Goal: Information Seeking & Learning: Learn about a topic

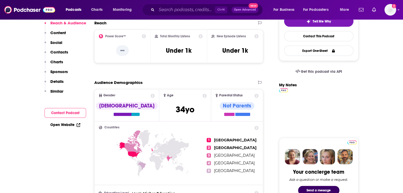
scroll to position [27, 0]
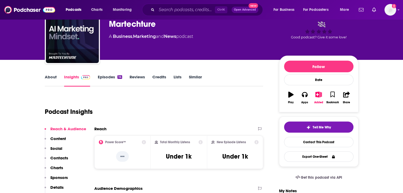
click at [48, 77] on link "About" at bounding box center [51, 80] width 12 height 12
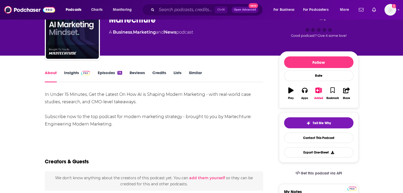
scroll to position [27, 0]
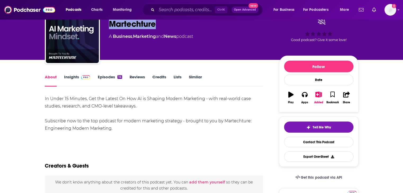
drag, startPoint x: 164, startPoint y: 24, endPoint x: 110, endPoint y: 23, distance: 53.6
click at [110, 23] on div "Martechture" at bounding box center [190, 24] width 162 height 10
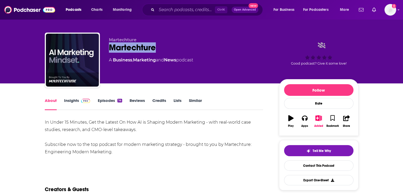
scroll to position [0, 0]
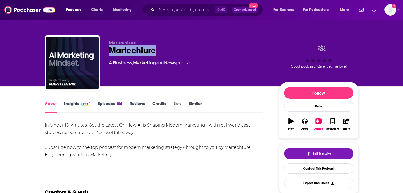
copy h1 "Martechture"
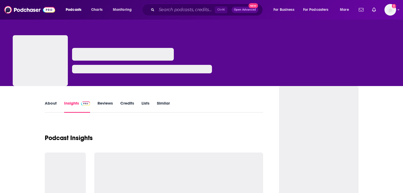
drag, startPoint x: 0, startPoint y: 0, endPoint x: 52, endPoint y: 101, distance: 113.6
click at [52, 101] on link "About" at bounding box center [51, 107] width 12 height 12
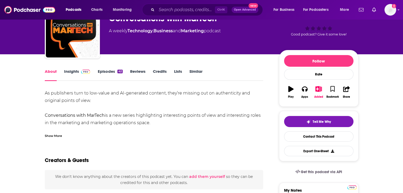
scroll to position [53, 0]
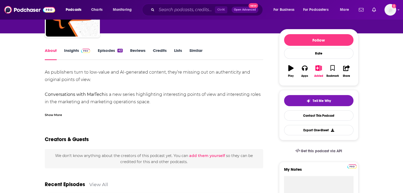
click at [56, 116] on div "Show More" at bounding box center [53, 114] width 17 height 5
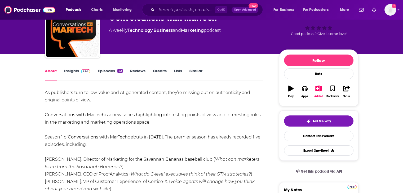
scroll to position [27, 0]
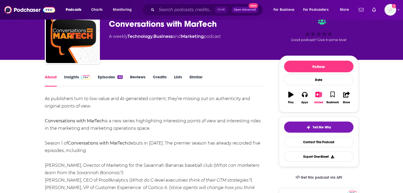
click at [82, 81] on link "Insights" at bounding box center [77, 80] width 26 height 12
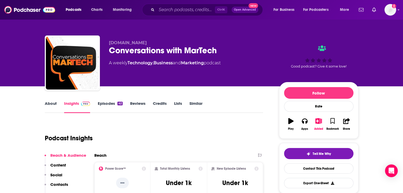
click at [105, 103] on link "Episodes 42" at bounding box center [110, 107] width 25 height 12
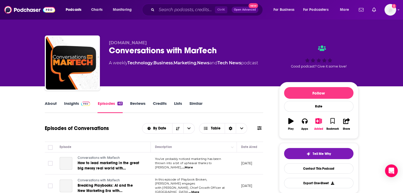
scroll to position [80, 0]
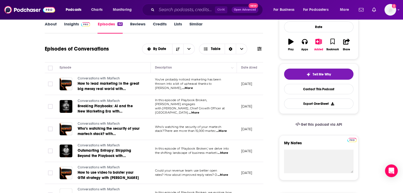
click at [193, 86] on span "...More" at bounding box center [187, 88] width 11 height 4
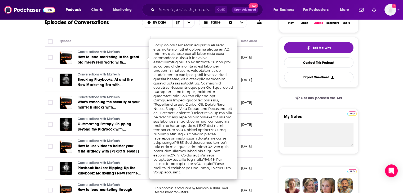
scroll to position [133, 0]
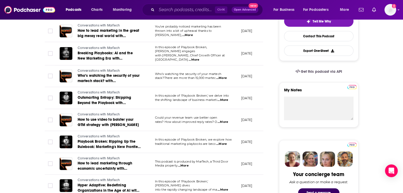
click at [186, 164] on span "...More" at bounding box center [183, 166] width 11 height 4
click at [200, 161] on span "This podcast is produced by MarTech, a Third Door" at bounding box center [191, 162] width 73 height 4
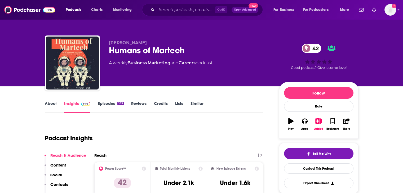
click at [55, 105] on link "About" at bounding box center [51, 107] width 12 height 12
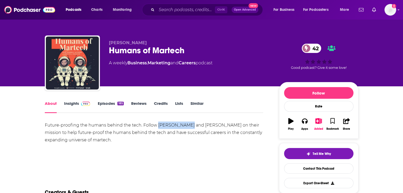
drag, startPoint x: 187, startPoint y: 126, endPoint x: 157, endPoint y: 127, distance: 30.0
click at [157, 127] on div "Future-proofing the humans behind the tech. Follow [PERSON_NAME] and [PERSON_NA…" at bounding box center [154, 133] width 219 height 22
copy div "[PERSON_NAME]"
drag, startPoint x: 198, startPoint y: 126, endPoint x: 227, endPoint y: 124, distance: 28.9
click at [227, 124] on div "Future-proofing the humans behind the tech. Follow Phil Gamache and Darrell Alf…" at bounding box center [154, 133] width 219 height 22
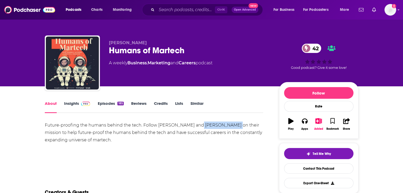
copy div "Darrell Alfonso"
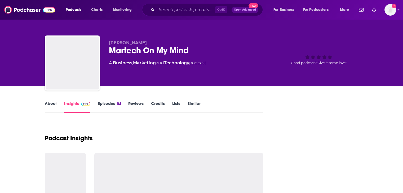
drag, startPoint x: 0, startPoint y: 0, endPoint x: 56, endPoint y: 104, distance: 117.9
click at [56, 104] on link "About" at bounding box center [51, 107] width 12 height 12
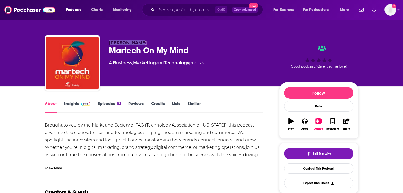
drag, startPoint x: 140, startPoint y: 42, endPoint x: 108, endPoint y: 44, distance: 31.6
click at [108, 44] on div "[PERSON_NAME] Martech On My Mind A Business , Marketing and Technology podcast …" at bounding box center [202, 64] width 314 height 57
copy span "[PERSON_NAME]"
